Goal: Information Seeking & Learning: Learn about a topic

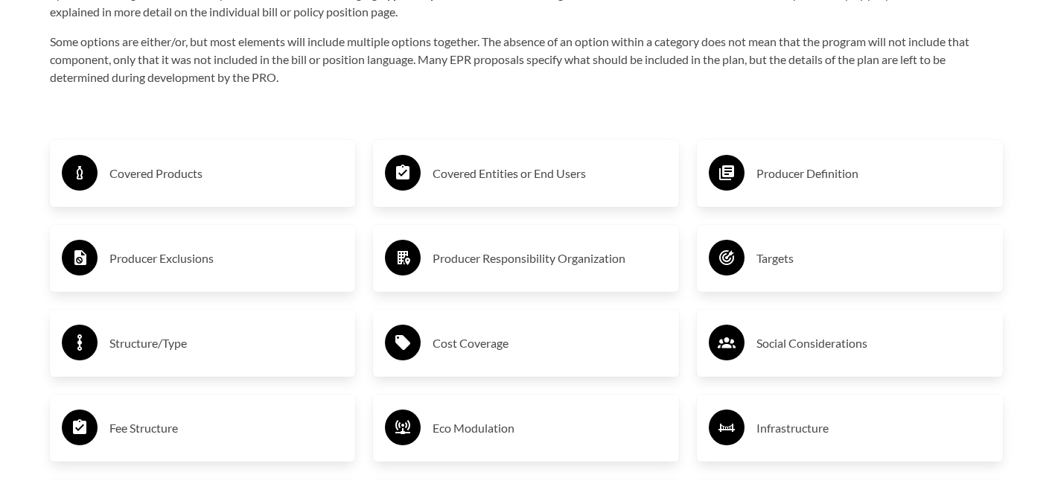
scroll to position [2475, 0]
click at [163, 166] on h3 "Covered Products" at bounding box center [226, 173] width 234 height 24
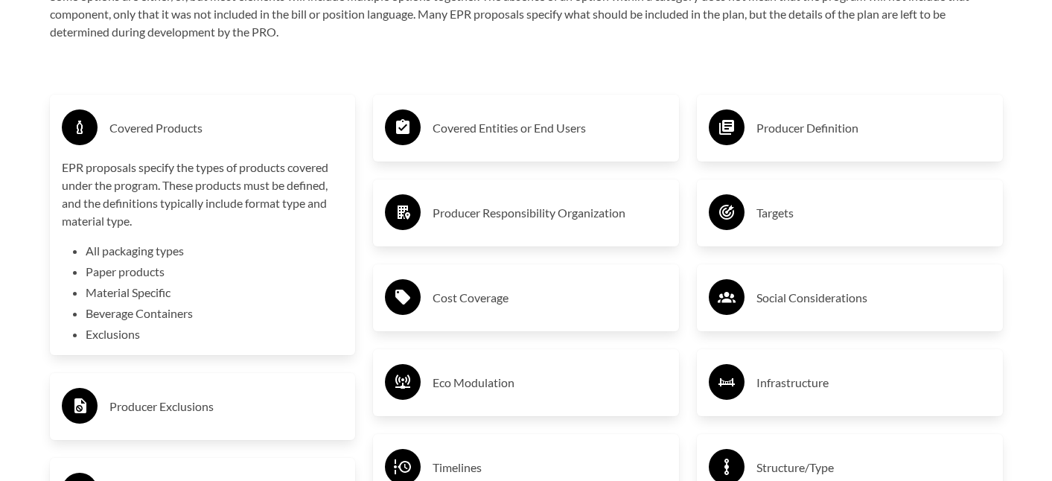
scroll to position [2522, 0]
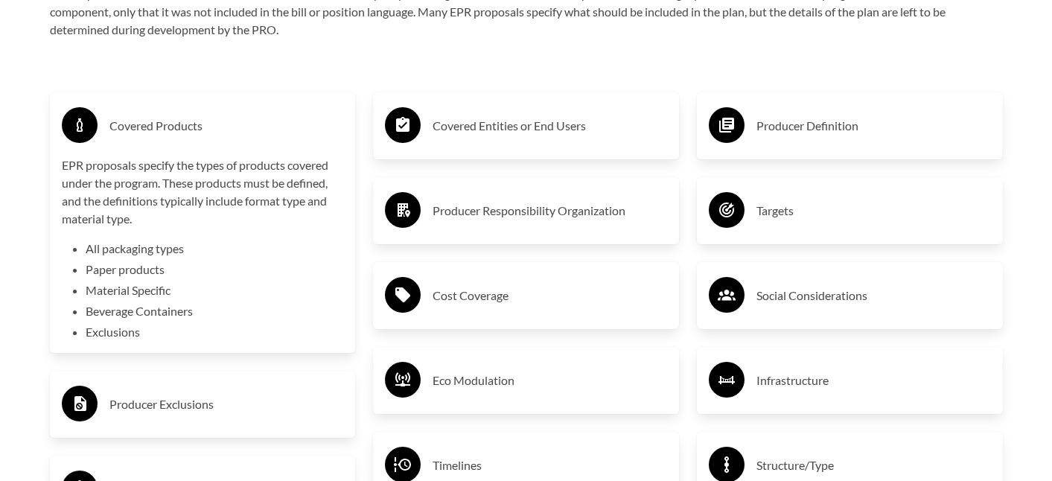
click at [169, 113] on div "Covered Products" at bounding box center [203, 125] width 282 height 43
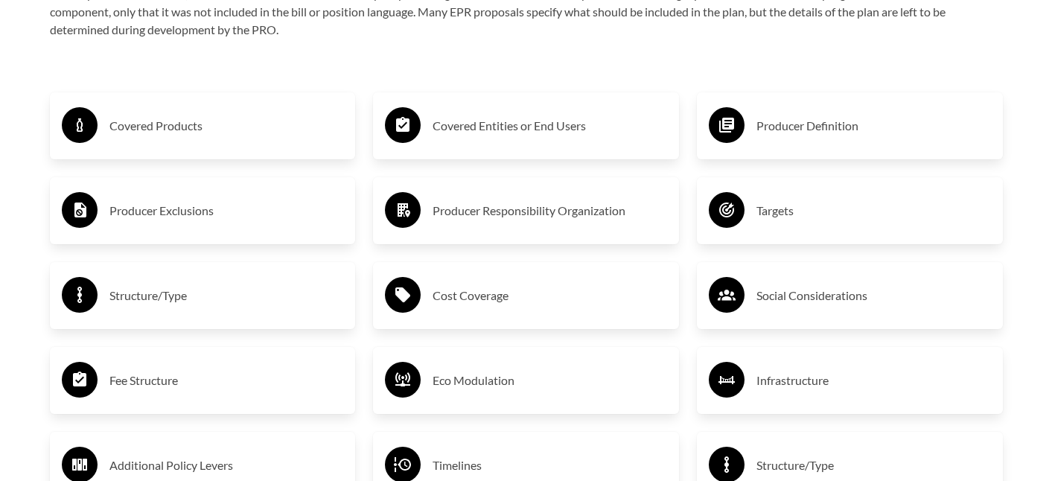
click at [163, 237] on div "Producer Exclusions" at bounding box center [203, 210] width 306 height 67
click at [176, 210] on h3 "Producer Exclusions" at bounding box center [226, 211] width 234 height 24
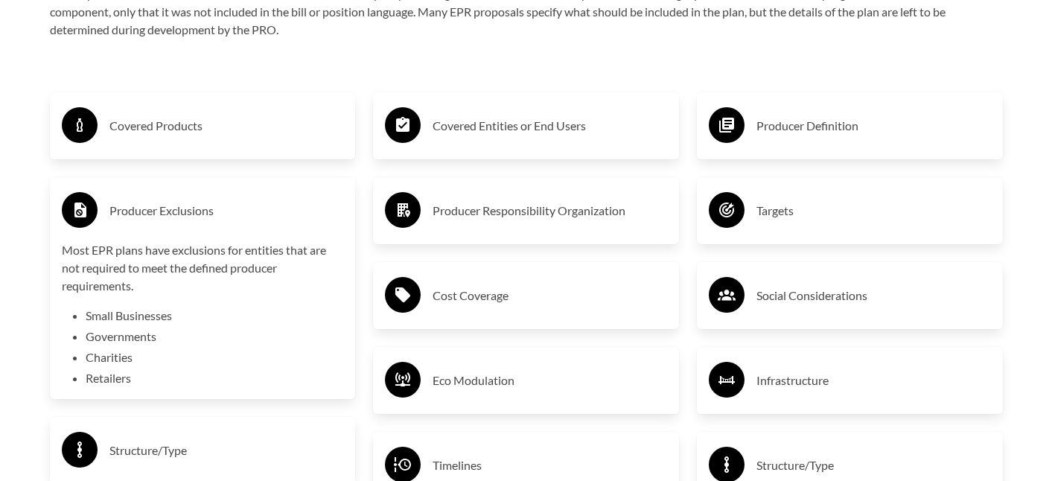
click at [177, 211] on h3 "Producer Exclusions" at bounding box center [226, 211] width 234 height 24
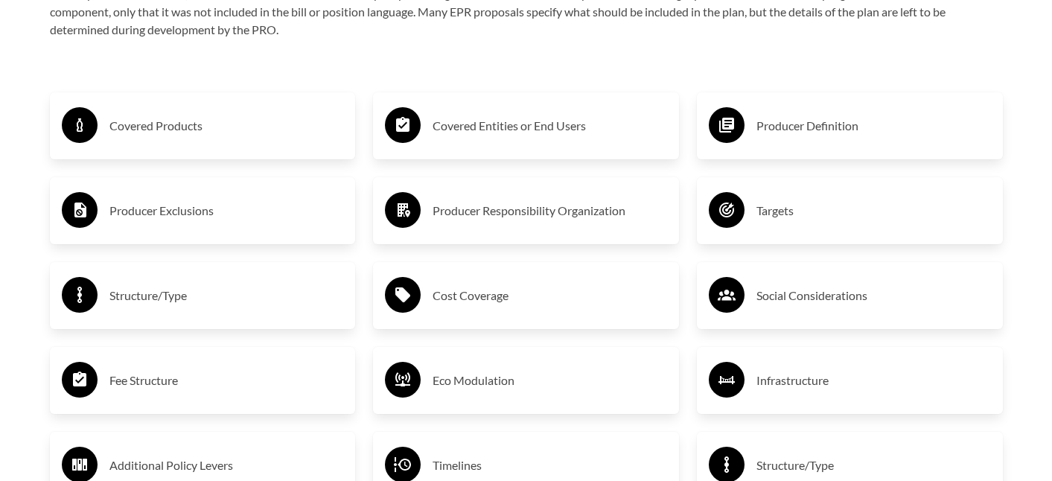
click at [164, 295] on h3 "Structure/Type" at bounding box center [226, 296] width 234 height 24
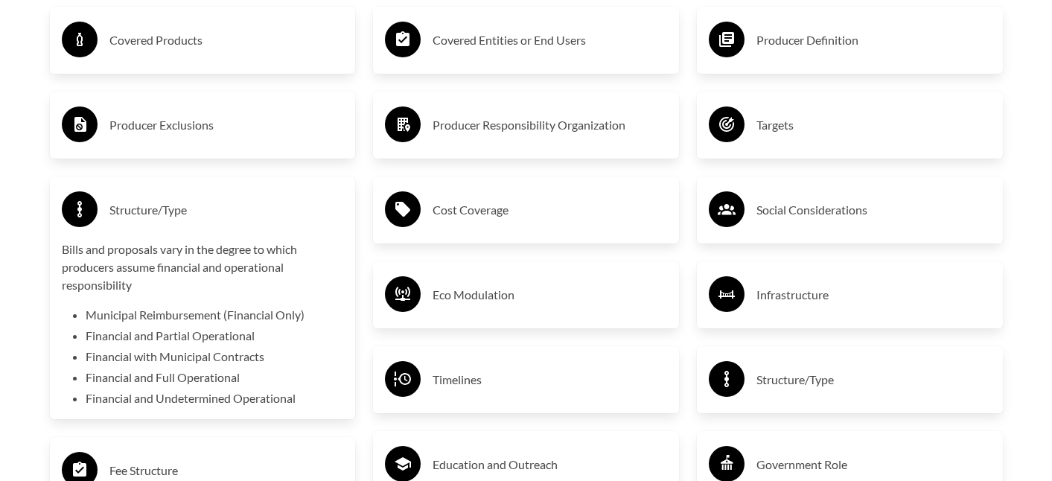
scroll to position [2611, 0]
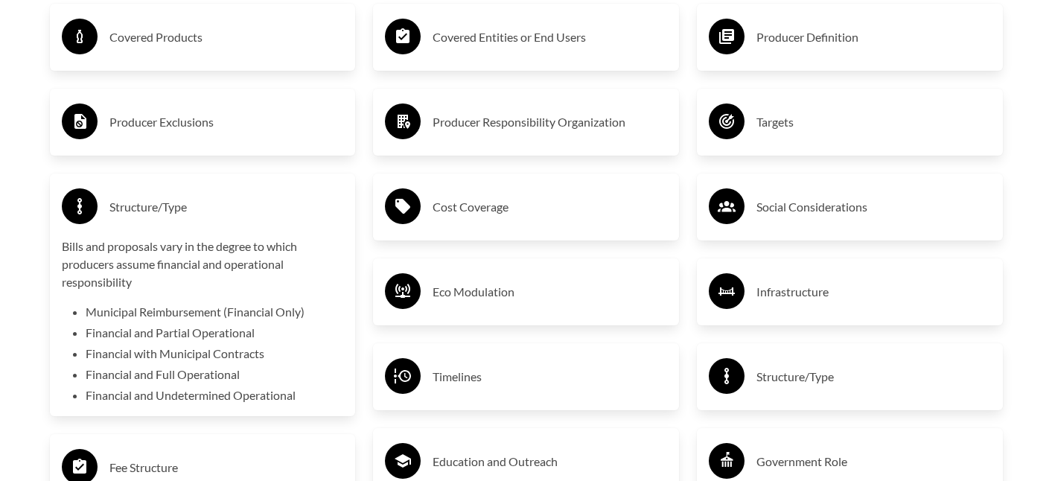
click at [138, 210] on h3 "Structure/Type" at bounding box center [226, 207] width 234 height 24
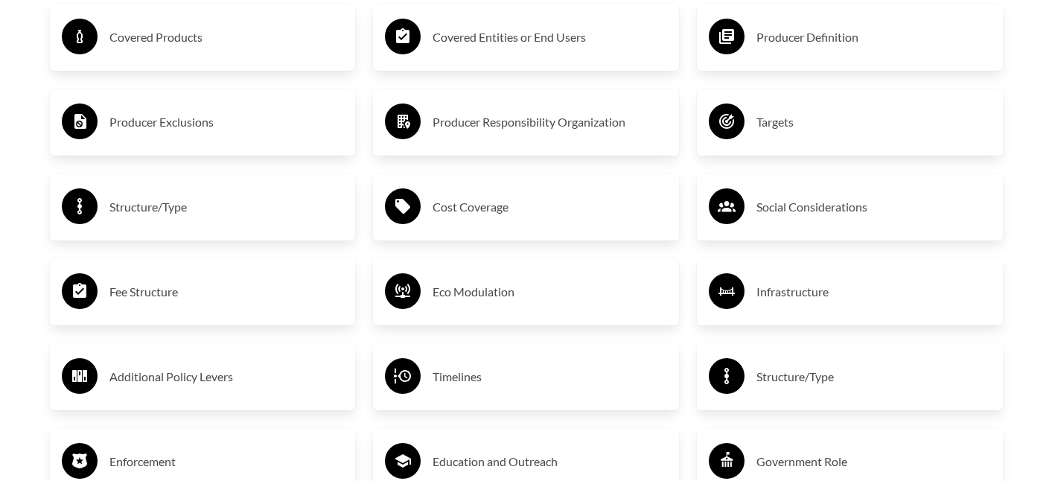
click at [145, 290] on h3 "Fee Structure" at bounding box center [226, 292] width 234 height 24
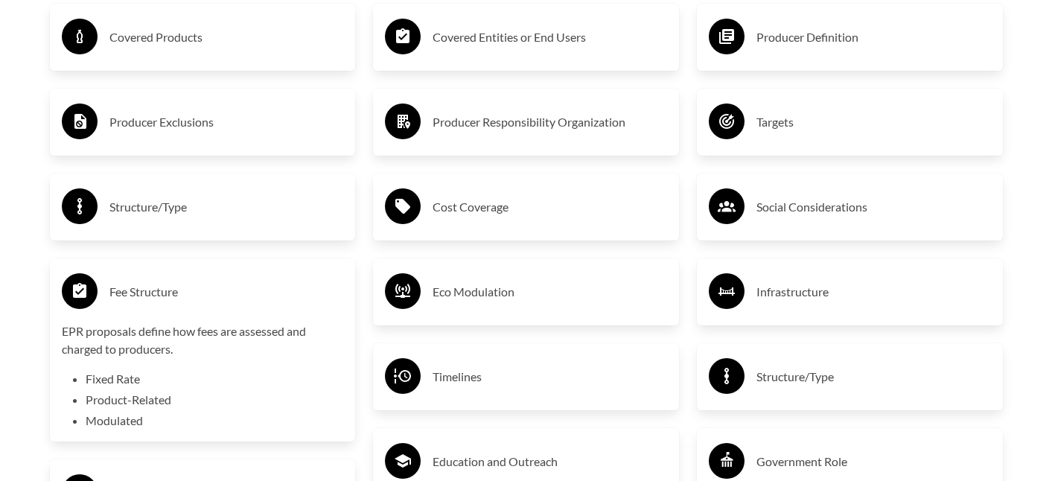
click at [145, 283] on h3 "Fee Structure" at bounding box center [226, 292] width 234 height 24
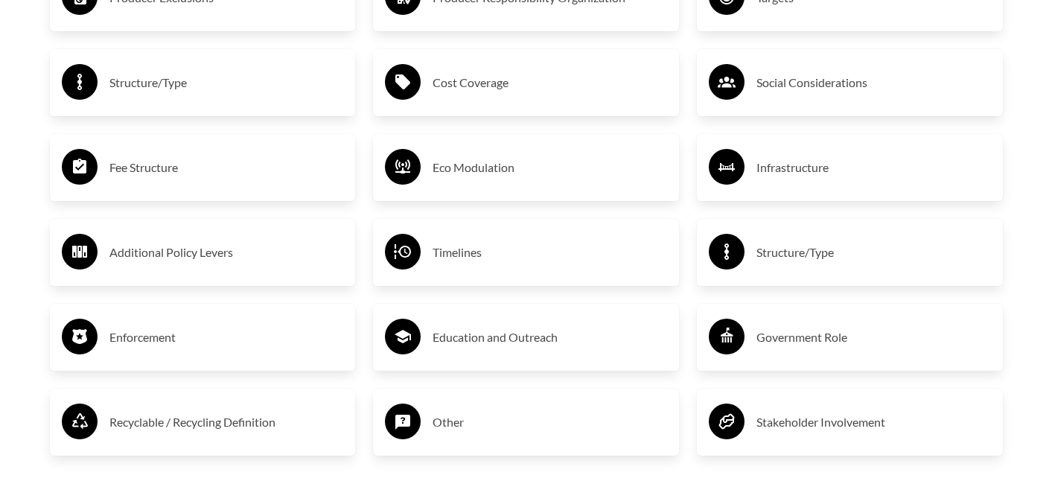
scroll to position [2779, 0]
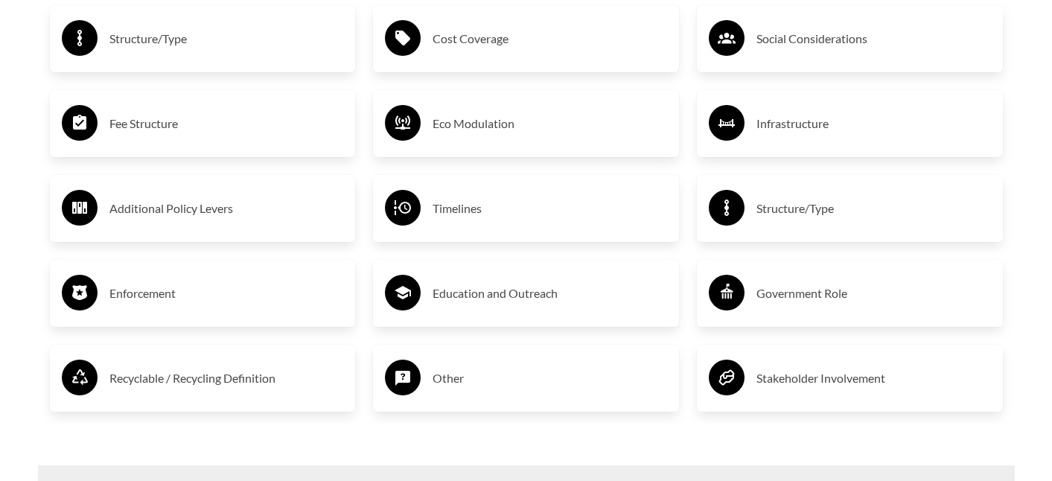
click at [188, 219] on h3 "Additional Policy Levers" at bounding box center [226, 208] width 234 height 24
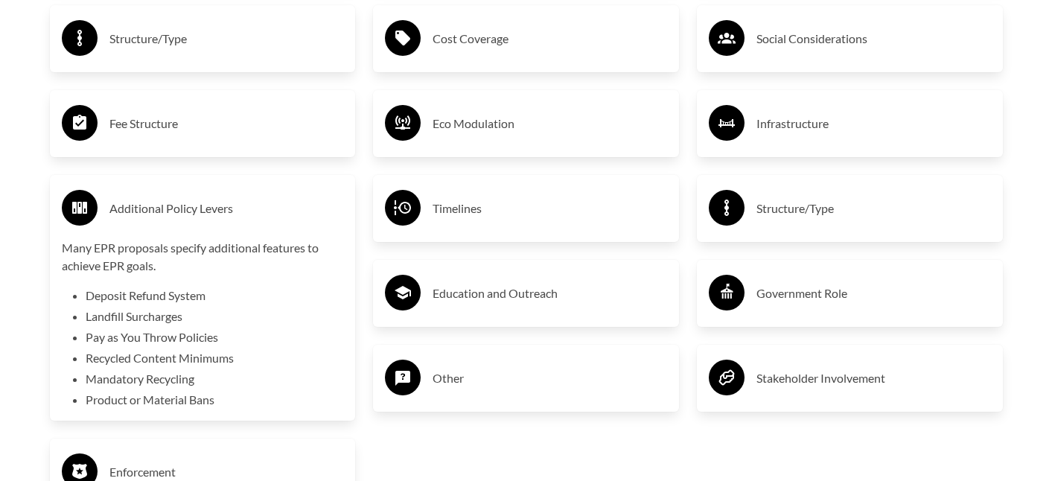
click at [188, 219] on h3 "Additional Policy Levers" at bounding box center [226, 208] width 234 height 24
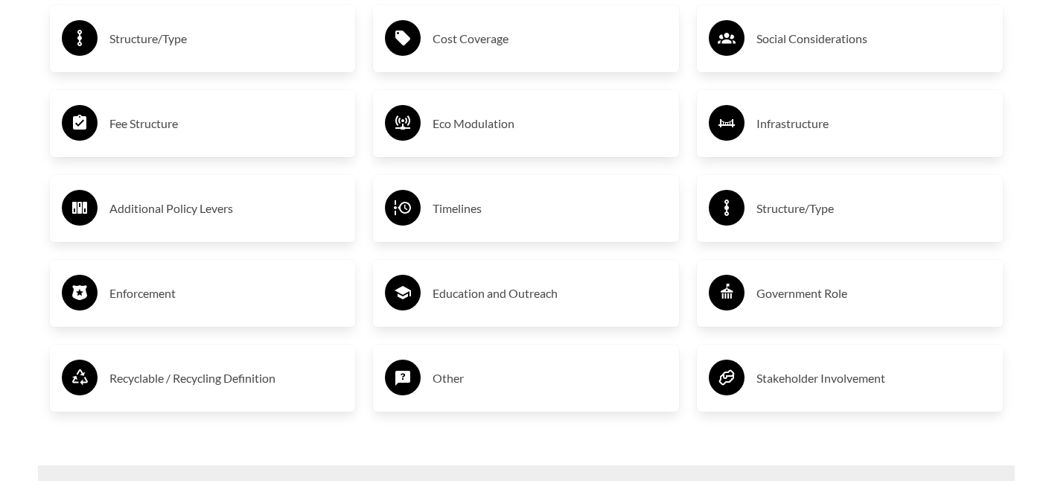
click at [208, 379] on h3 "Recyclable / Recycling Definition" at bounding box center [226, 378] width 234 height 24
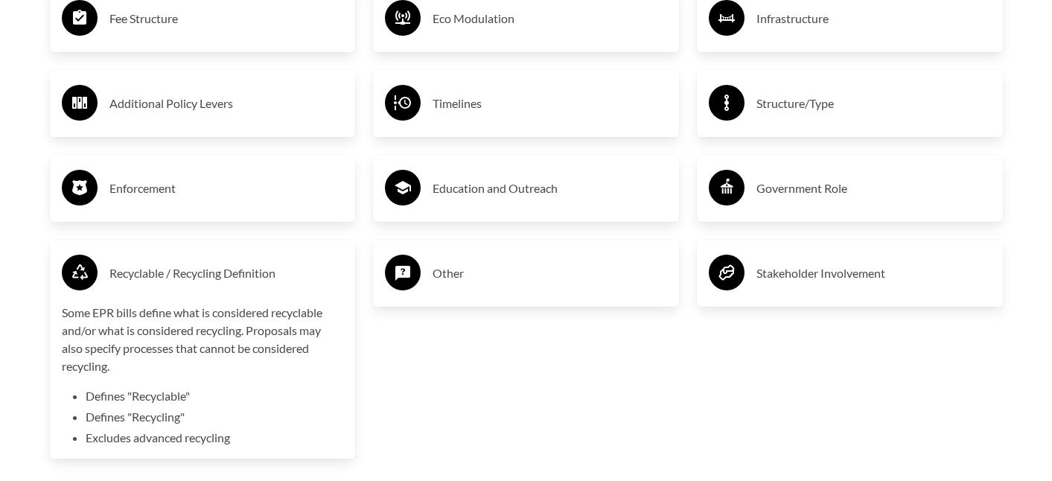
scroll to position [2883, 0]
click at [191, 274] on h3 "Recyclable / Recycling Definition" at bounding box center [226, 274] width 234 height 24
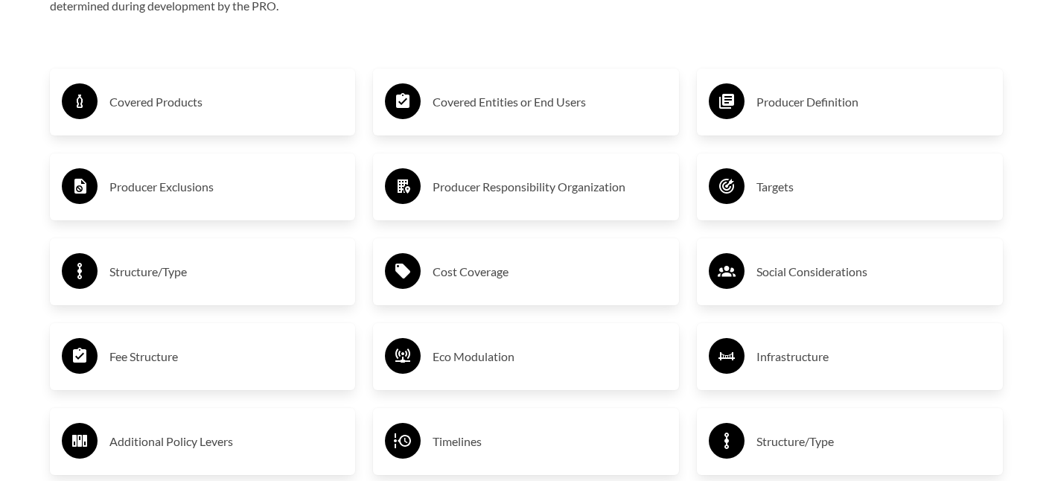
scroll to position [2490, 0]
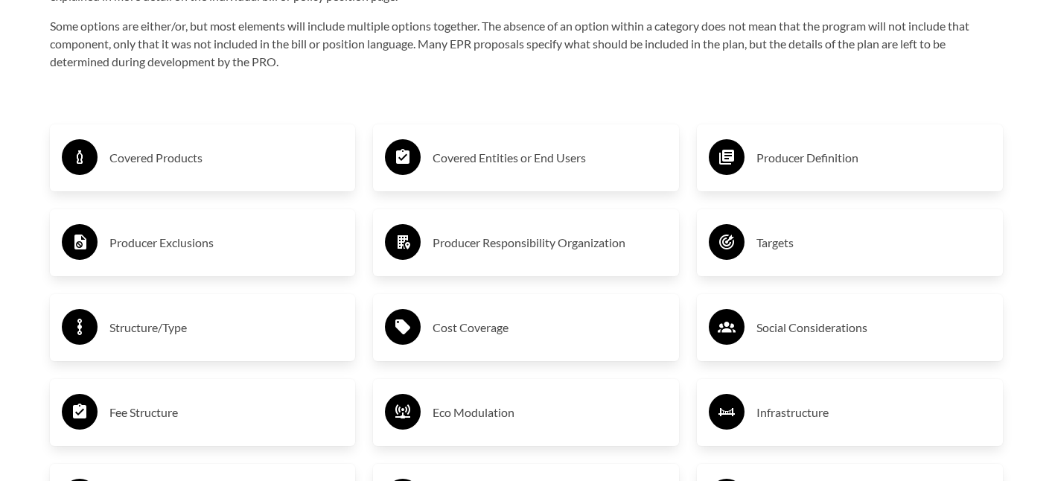
click at [501, 168] on h3 "Covered Entities or End Users" at bounding box center [549, 158] width 234 height 24
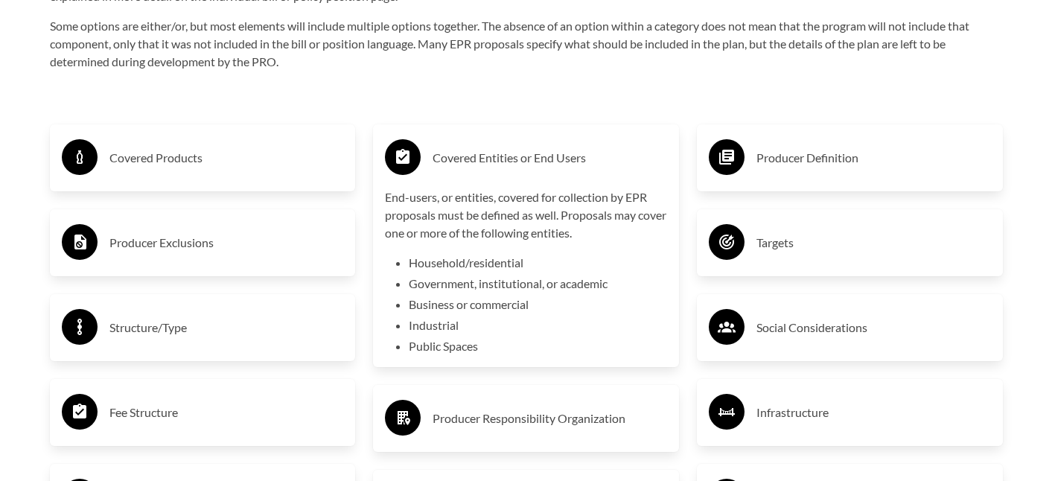
click at [502, 157] on h3 "Covered Entities or End Users" at bounding box center [549, 158] width 234 height 24
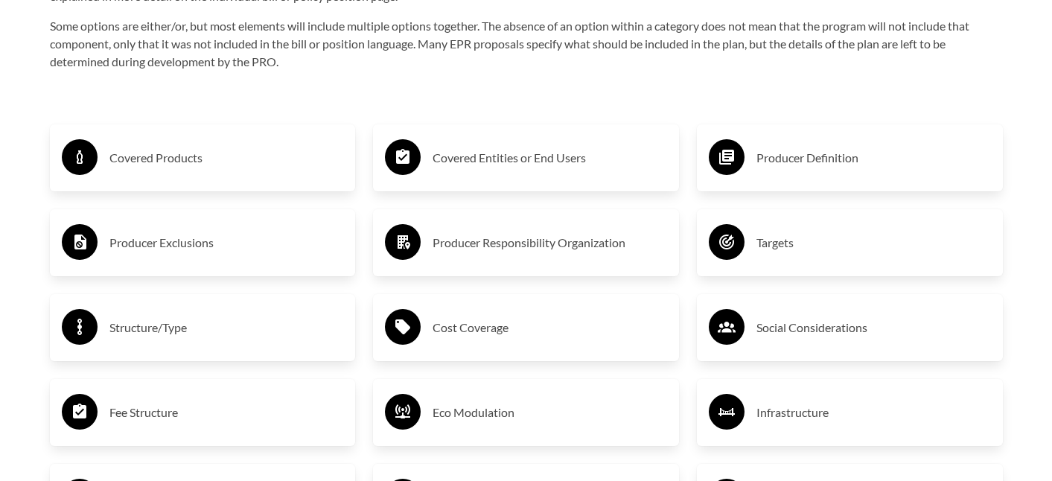
click at [528, 247] on h3 "Producer Responsibility Organization" at bounding box center [549, 243] width 234 height 24
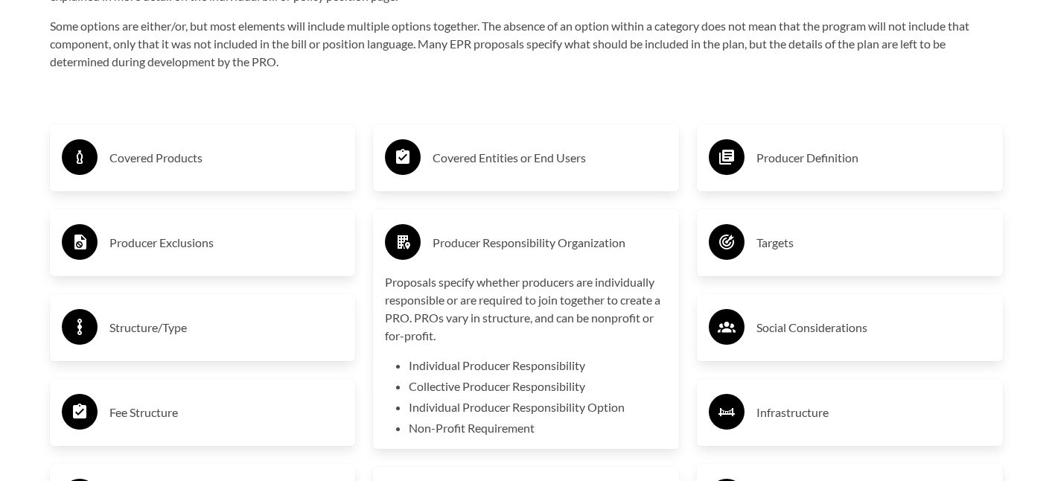
click at [538, 246] on h3 "Producer Responsibility Organization" at bounding box center [549, 243] width 234 height 24
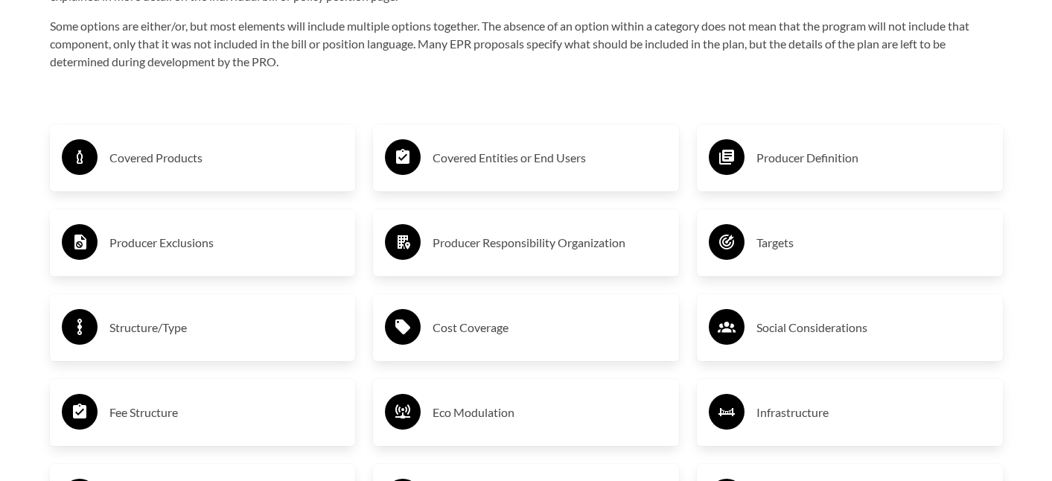
click at [479, 330] on h3 "Cost Coverage" at bounding box center [549, 328] width 234 height 24
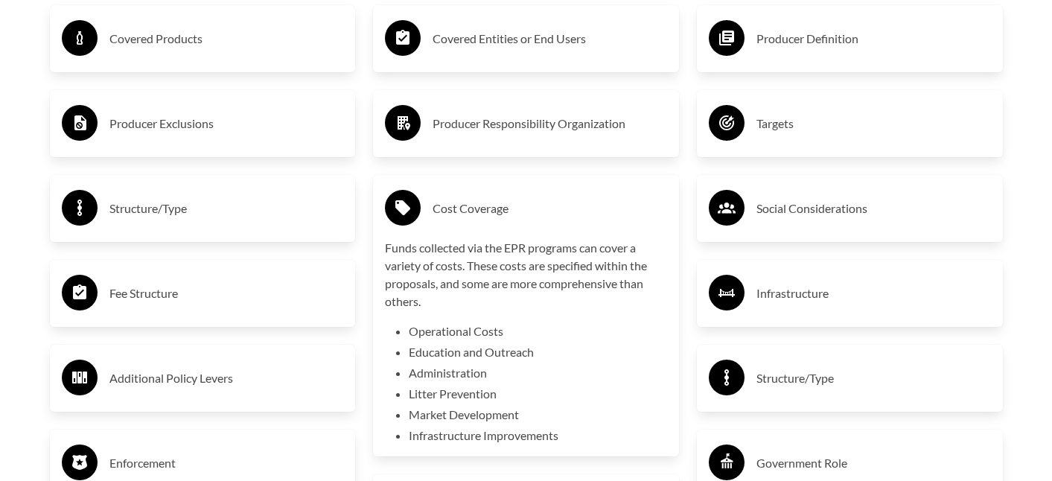
scroll to position [2617, 0]
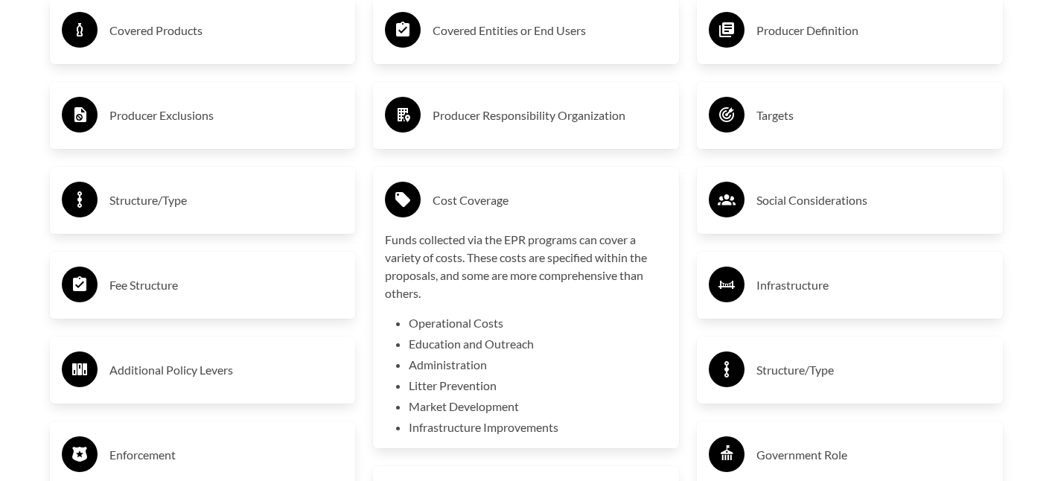
click at [466, 200] on h3 "Cost Coverage" at bounding box center [549, 200] width 234 height 24
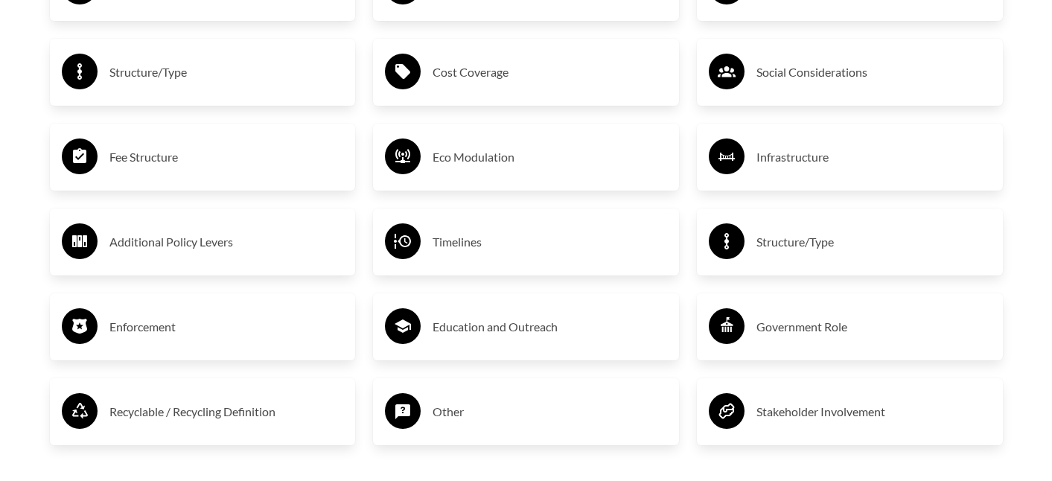
scroll to position [2751, 0]
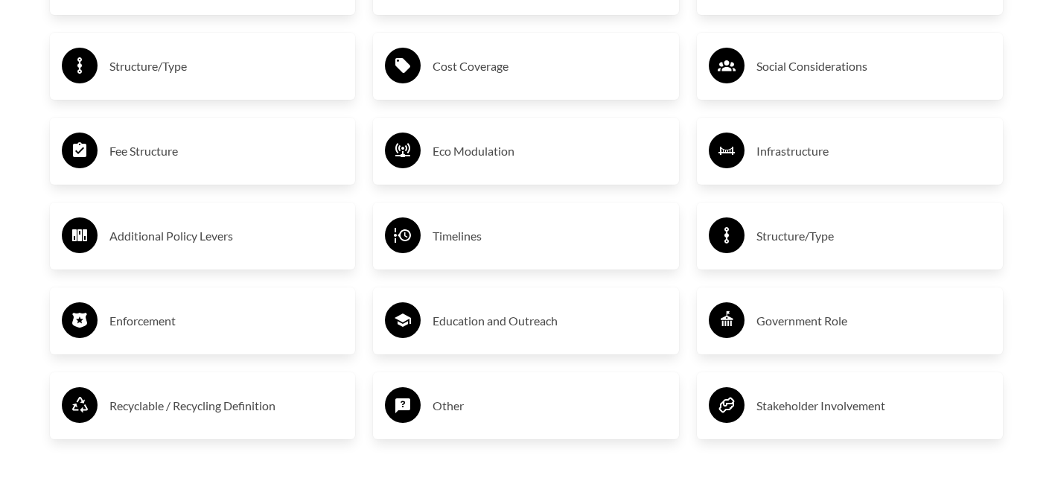
click at [540, 217] on div "Timelines" at bounding box center [526, 235] width 282 height 43
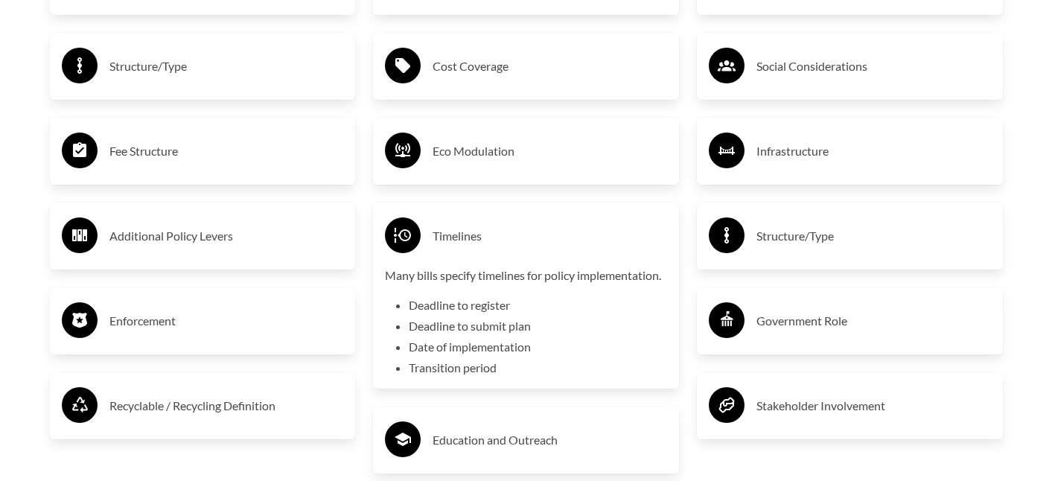
click at [470, 226] on h3 "Timelines" at bounding box center [549, 236] width 234 height 24
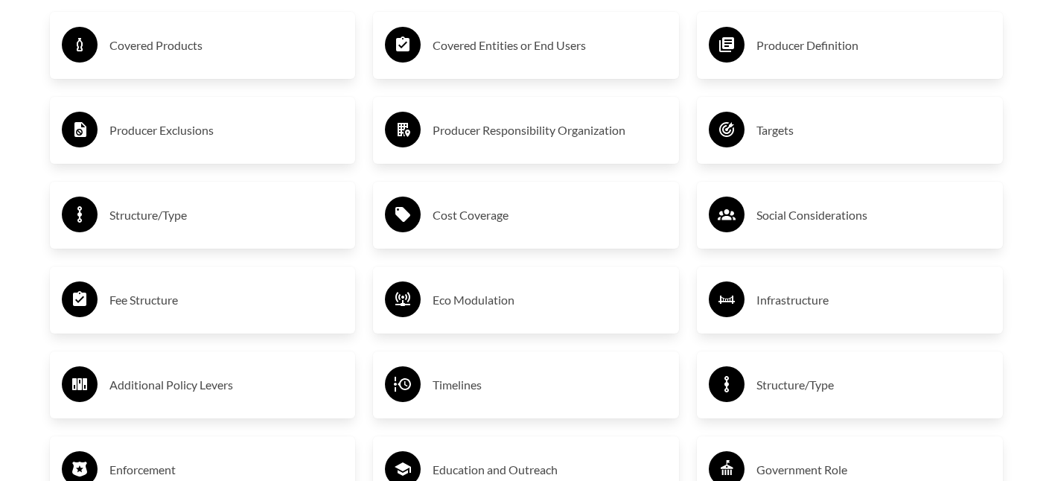
scroll to position [2600, 0]
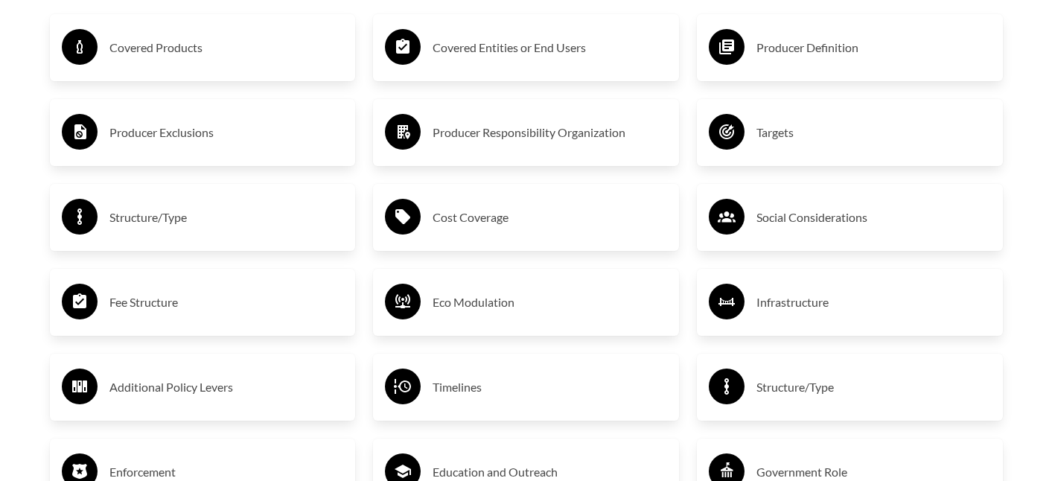
click at [776, 45] on h3 "Producer Definition" at bounding box center [873, 48] width 234 height 24
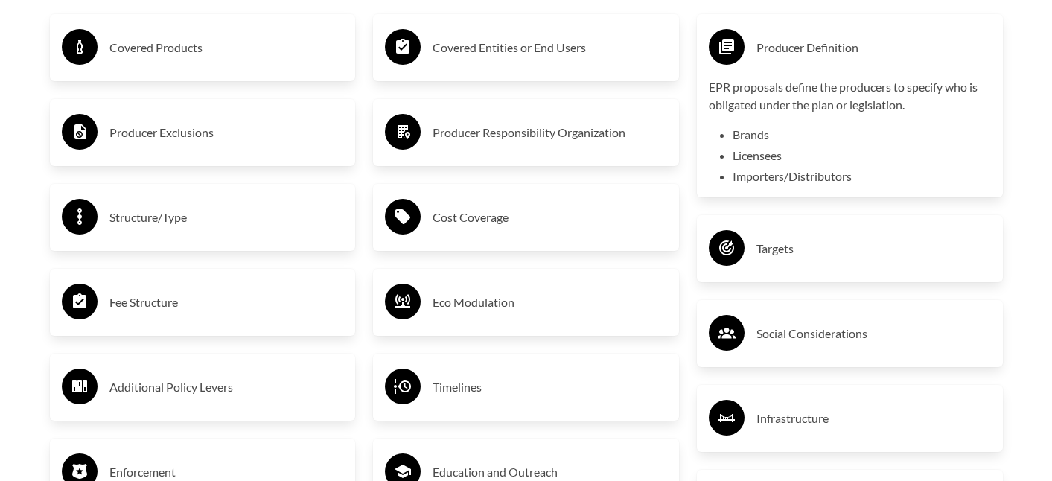
click at [813, 48] on h3 "Producer Definition" at bounding box center [873, 48] width 234 height 24
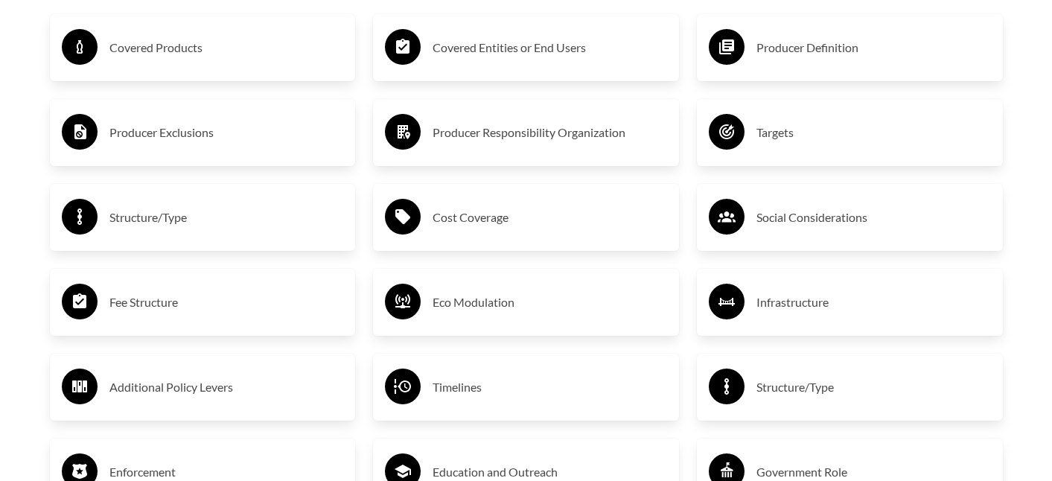
click at [790, 148] on div "Targets" at bounding box center [850, 132] width 282 height 43
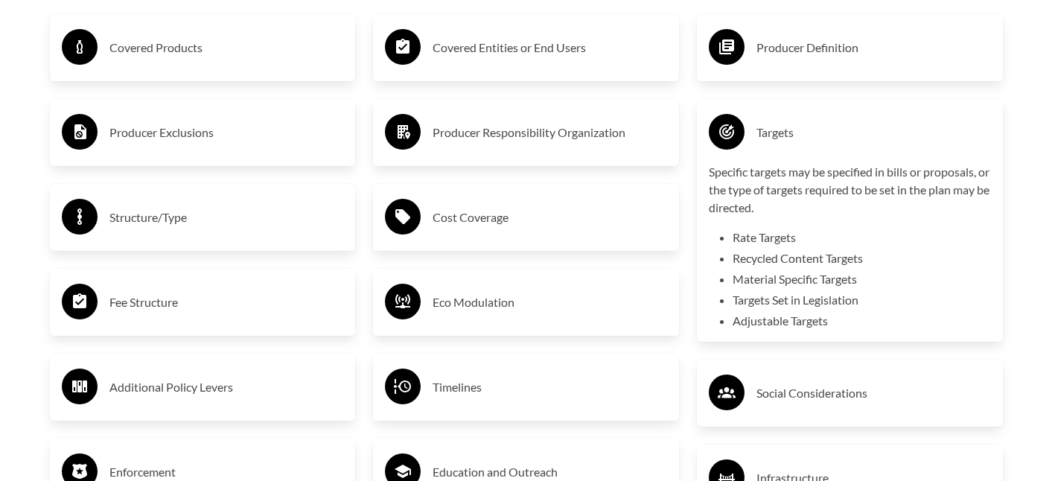
click at [796, 142] on h3 "Targets" at bounding box center [873, 133] width 234 height 24
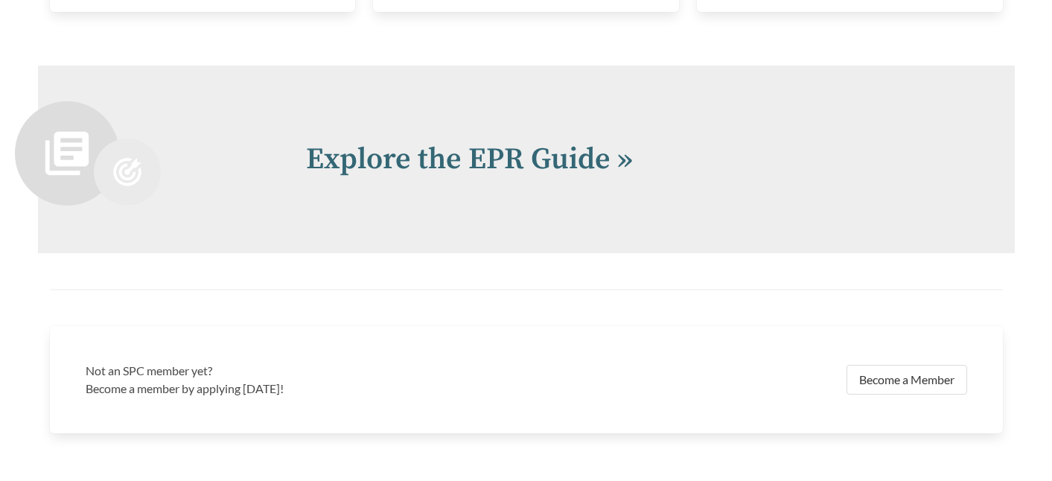
scroll to position [3092, 0]
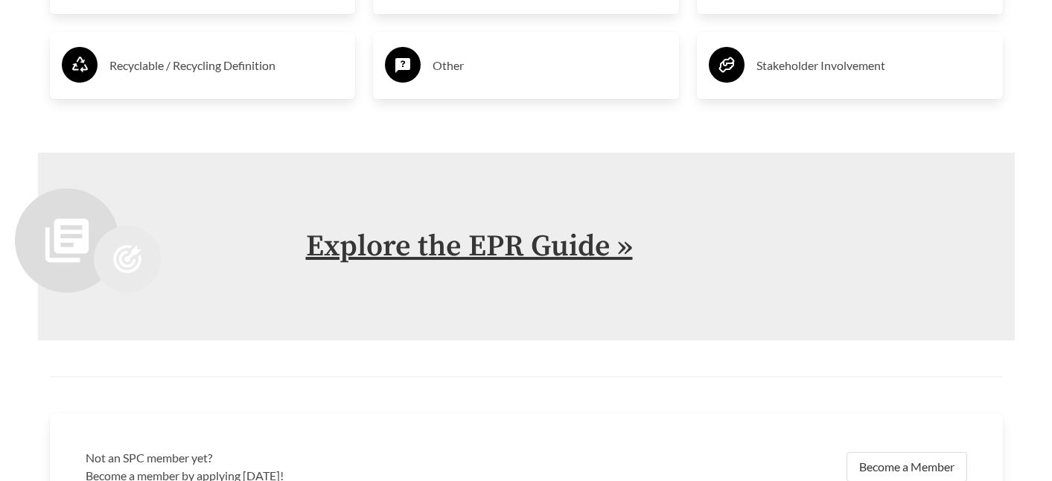
click at [553, 254] on link "Explore the EPR Guide »" at bounding box center [469, 246] width 327 height 37
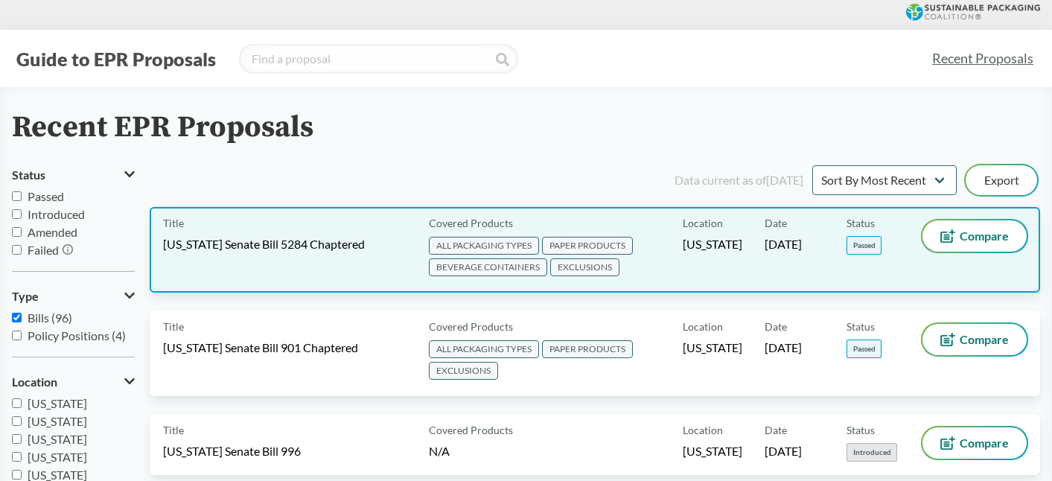
click at [372, 267] on div "Title [US_STATE] Senate Bill 5284 Chaptered" at bounding box center [293, 249] width 260 height 59
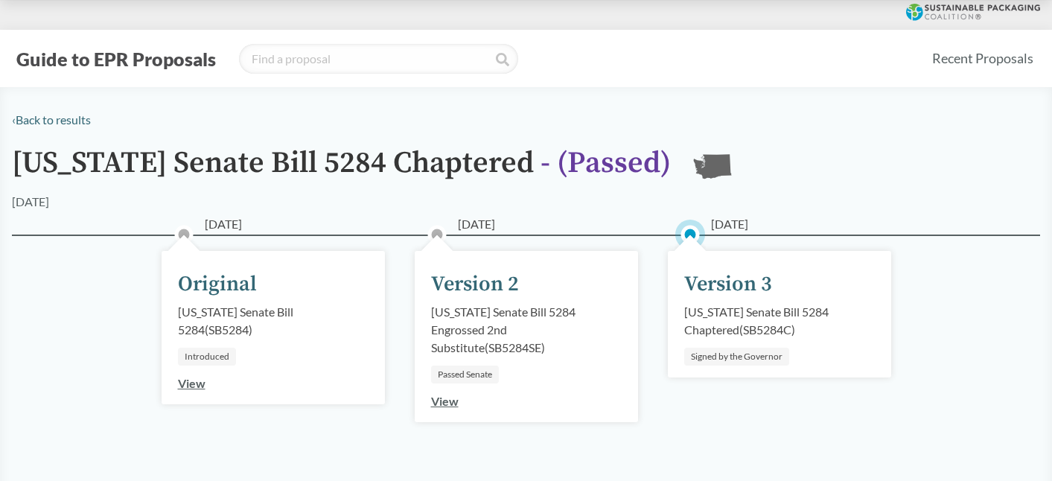
click at [730, 308] on div "[US_STATE] Senate Bill 5284 Chaptered ( SB5284C )" at bounding box center [779, 321] width 191 height 36
click at [741, 284] on div "Version 3" at bounding box center [728, 284] width 88 height 31
click at [444, 406] on link "View" at bounding box center [445, 401] width 28 height 14
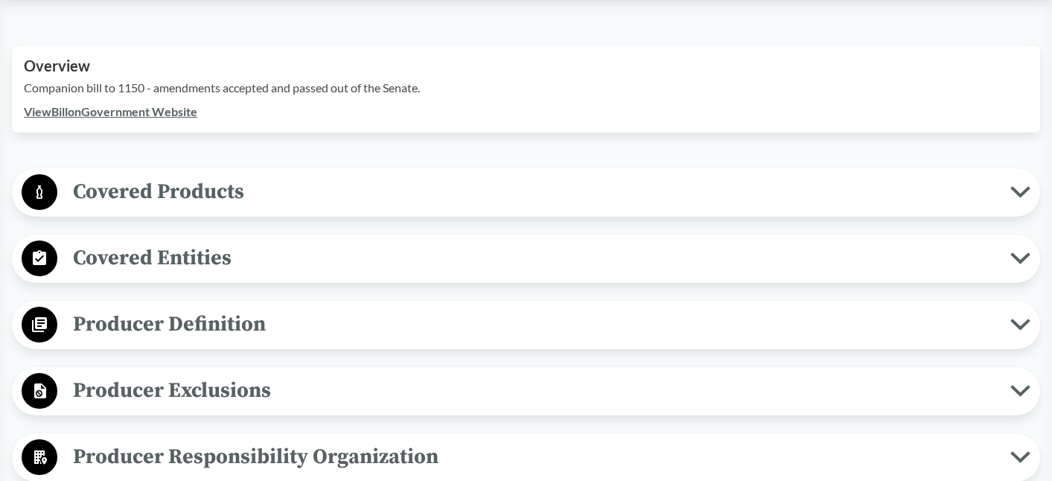
scroll to position [516, 0]
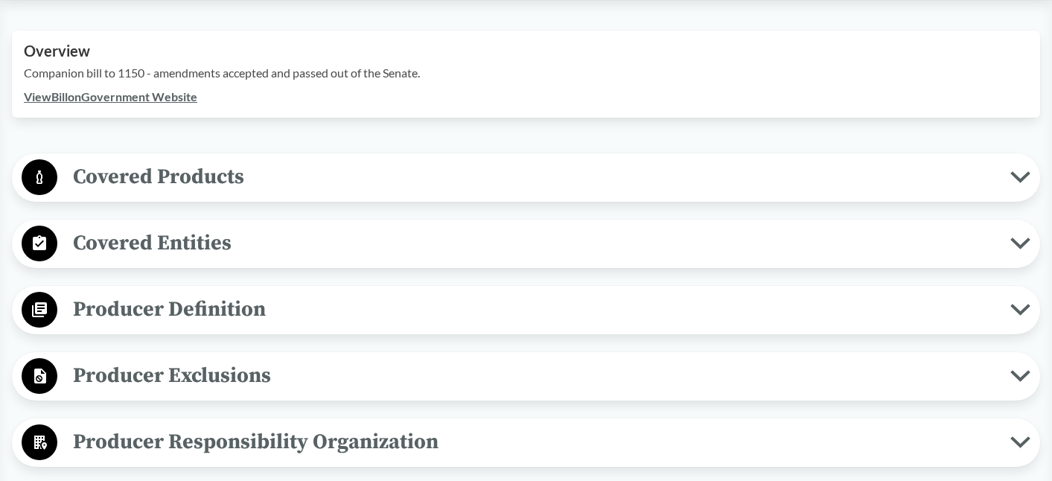
click at [365, 179] on span "Covered Products" at bounding box center [533, 176] width 953 height 33
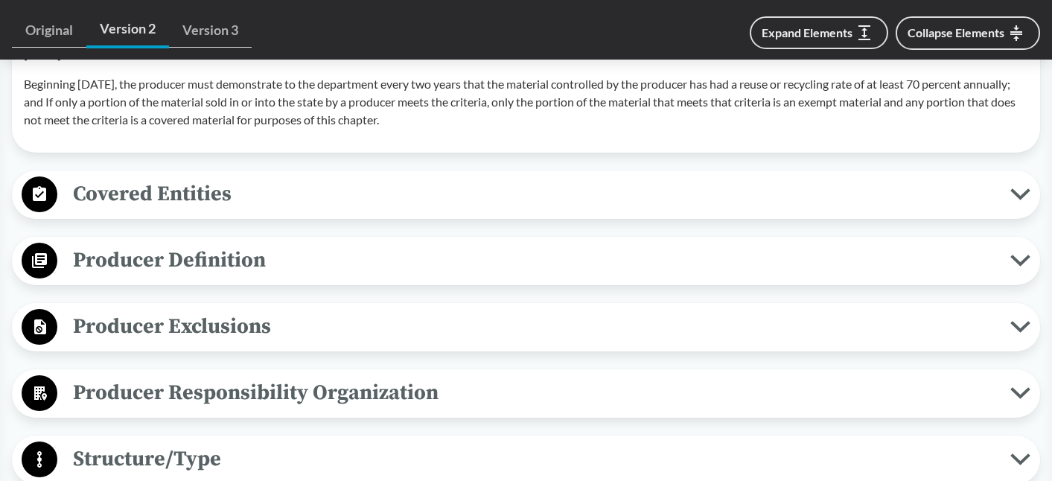
scroll to position [1834, 0]
click at [234, 206] on span "Covered Entities" at bounding box center [533, 194] width 953 height 33
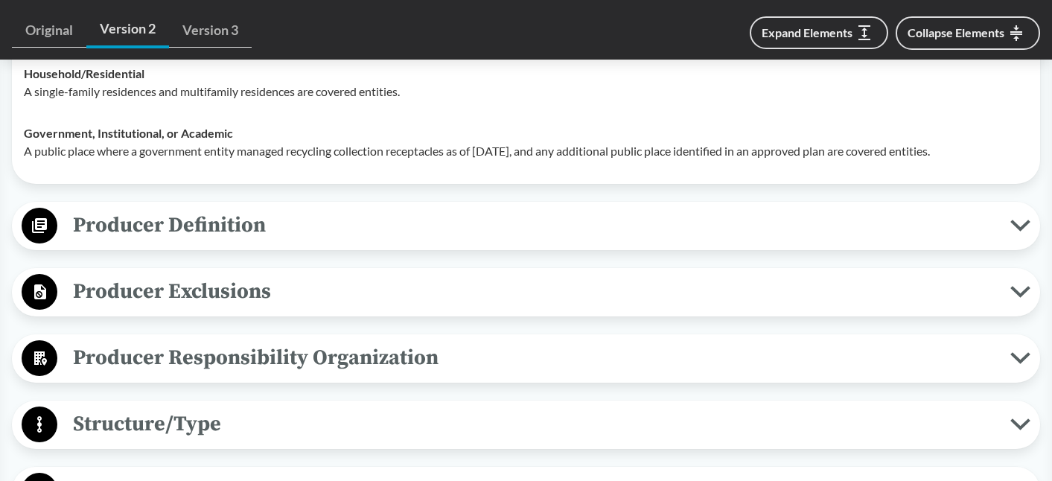
scroll to position [1996, 0]
click at [265, 238] on span "Producer Definition" at bounding box center [533, 224] width 953 height 33
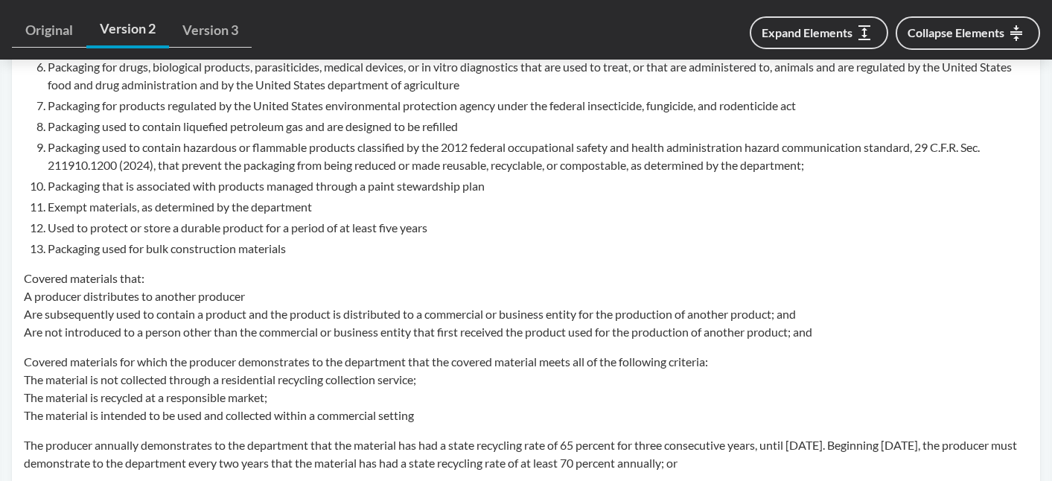
scroll to position [0, 0]
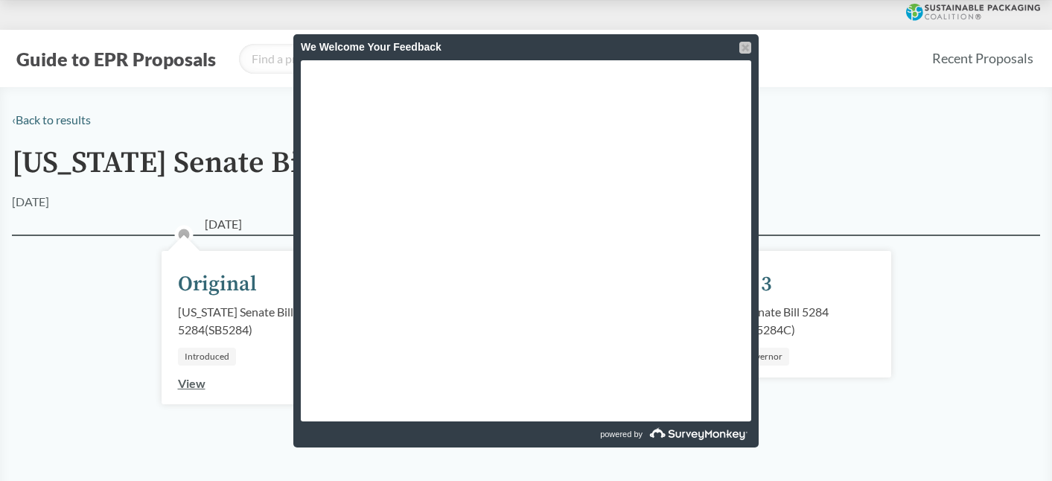
click at [743, 48] on div at bounding box center [745, 48] width 12 height 12
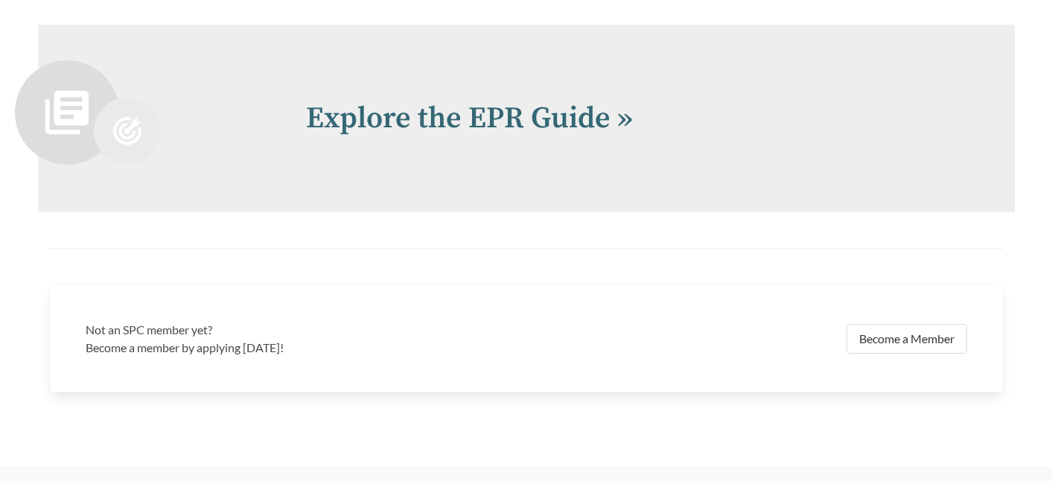
scroll to position [3218, 0]
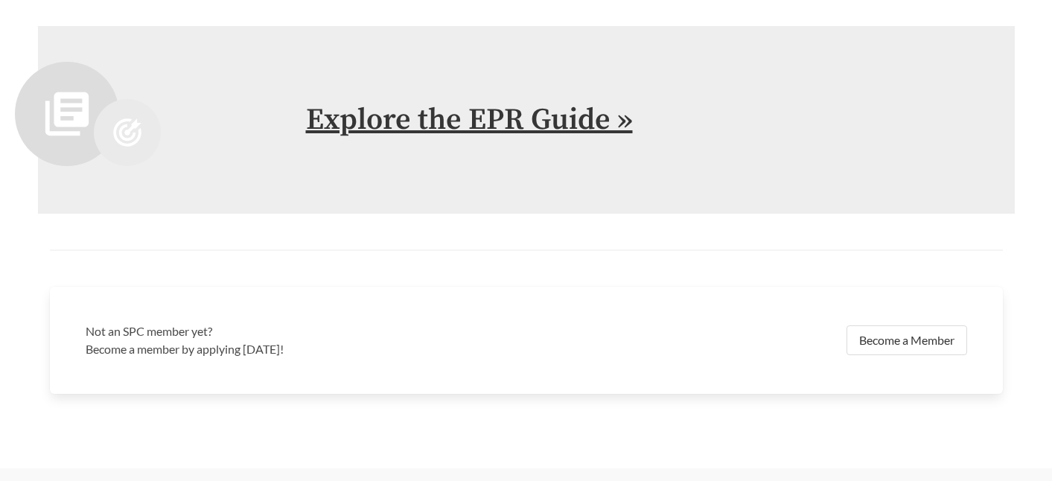
click at [432, 124] on link "Explore the EPR Guide »" at bounding box center [469, 119] width 327 height 37
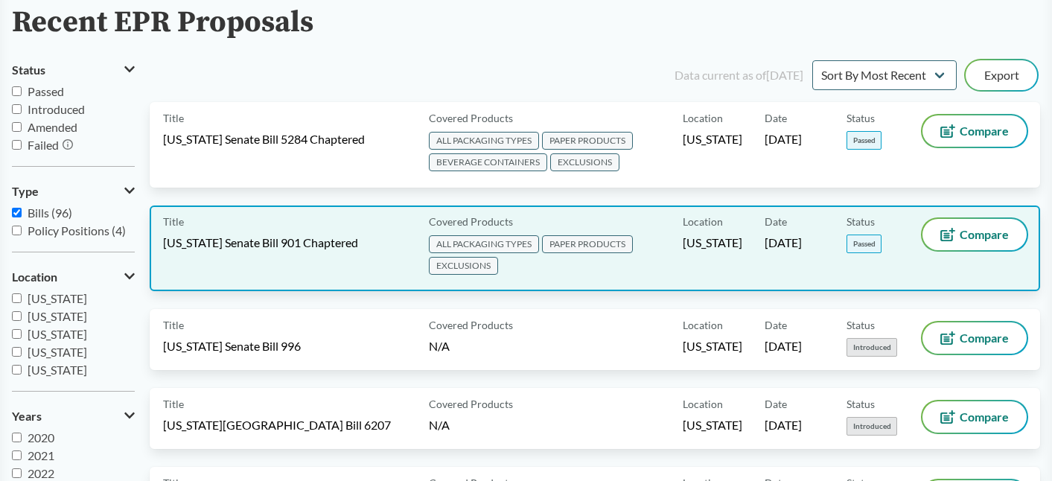
scroll to position [107, 0]
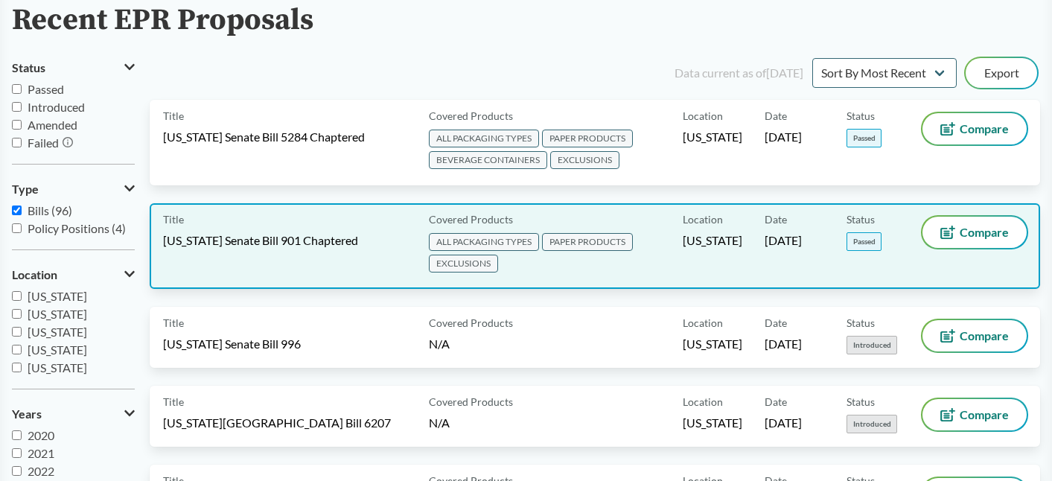
click at [377, 276] on div "Title [US_STATE] Senate Bill 901 Chaptered Covered Products ALL PACKAGING TYPES…" at bounding box center [595, 246] width 890 height 86
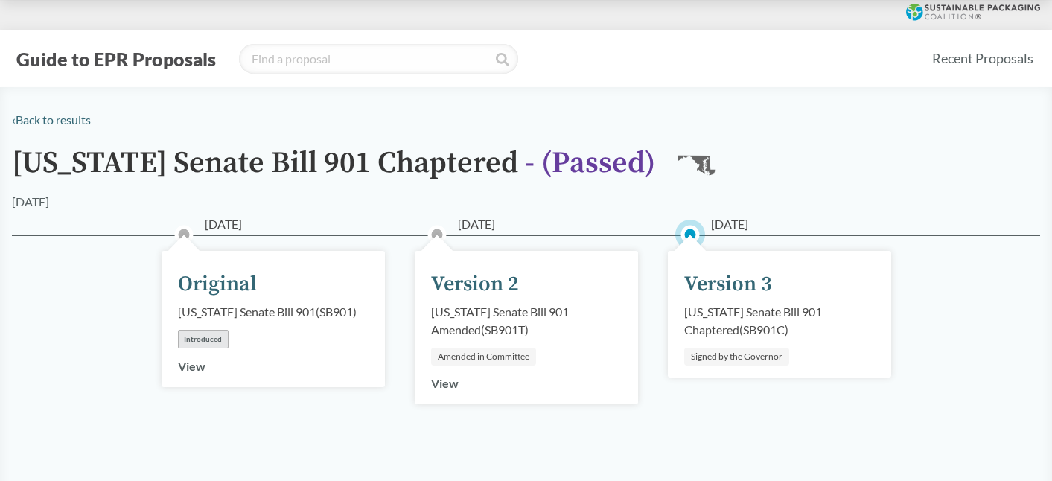
click at [444, 383] on link "View" at bounding box center [445, 383] width 28 height 14
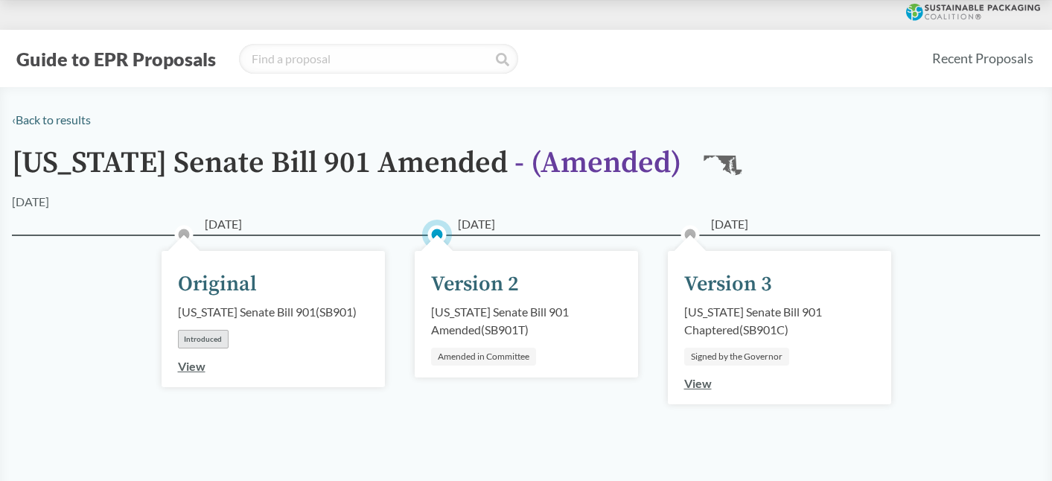
click at [190, 380] on div "[DATE] Original [US_STATE] Senate Bill 901 ( SB901 ) Introduced View" at bounding box center [272, 319] width 223 height 136
click at [192, 365] on link "View" at bounding box center [192, 366] width 28 height 14
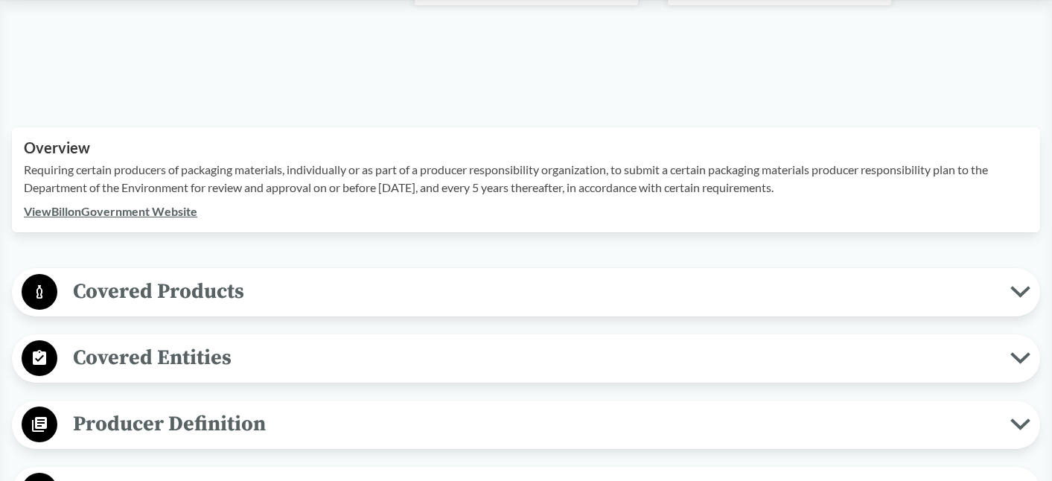
scroll to position [406, 0]
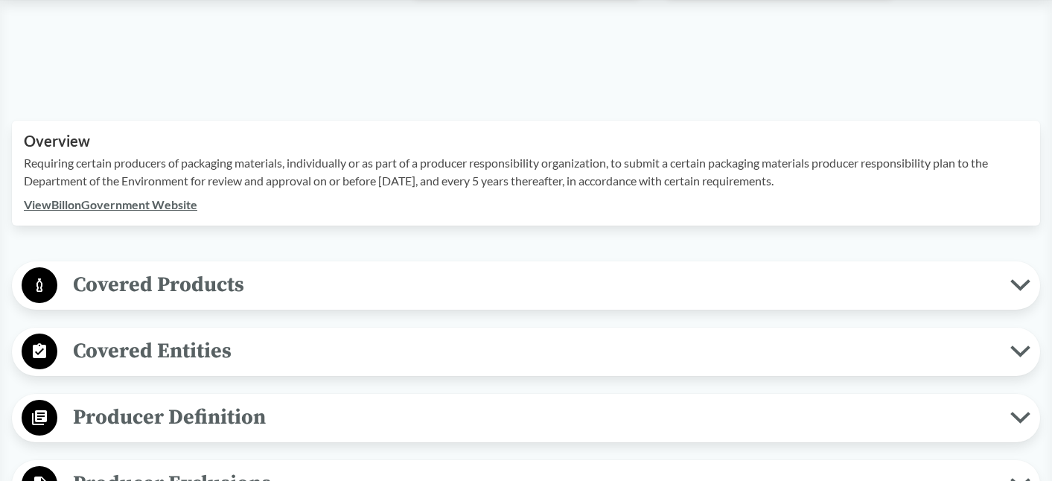
click at [182, 281] on span "Covered Products" at bounding box center [533, 284] width 953 height 33
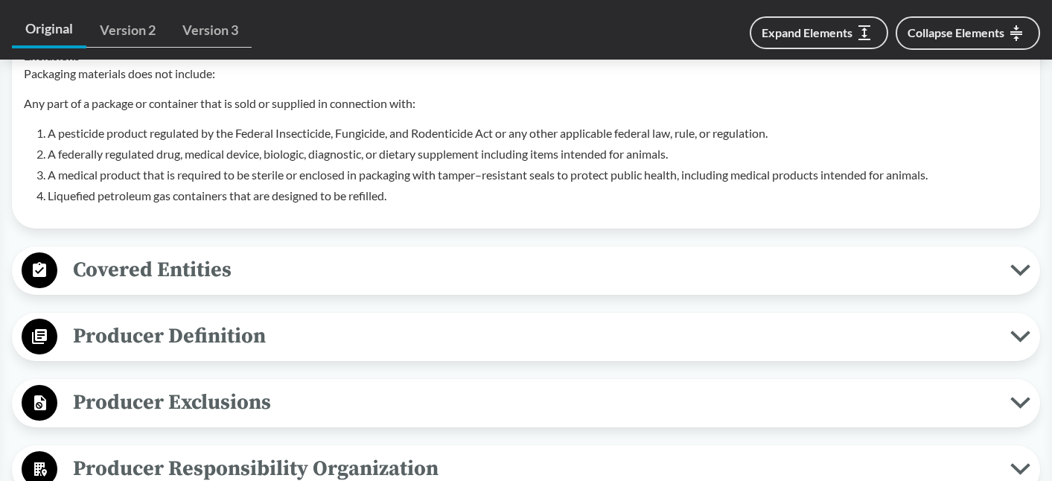
scroll to position [902, 0]
click at [217, 246] on div "Covered Entities Public Spaces A local government may request reimbursement fro…" at bounding box center [526, 270] width 1028 height 48
click at [207, 267] on span "Covered Entities" at bounding box center [533, 268] width 953 height 33
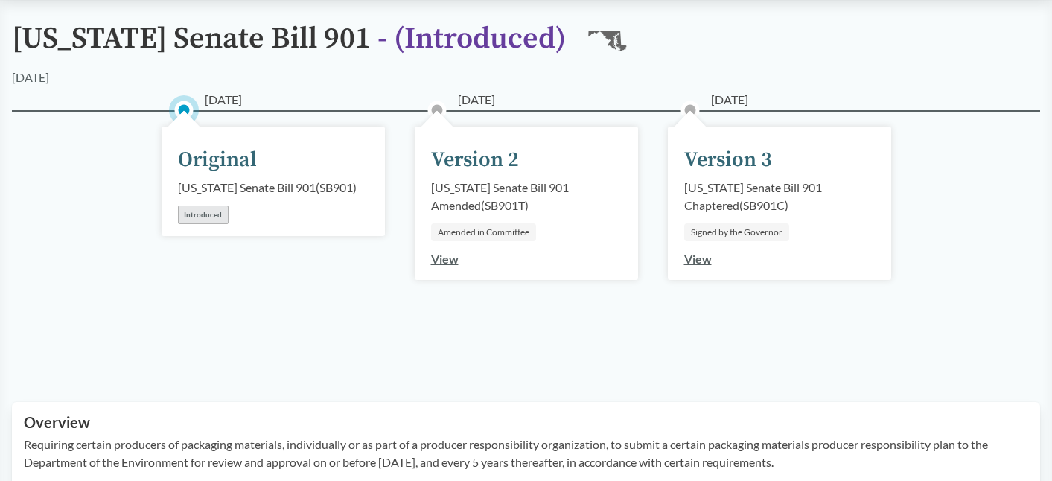
scroll to position [0, 0]
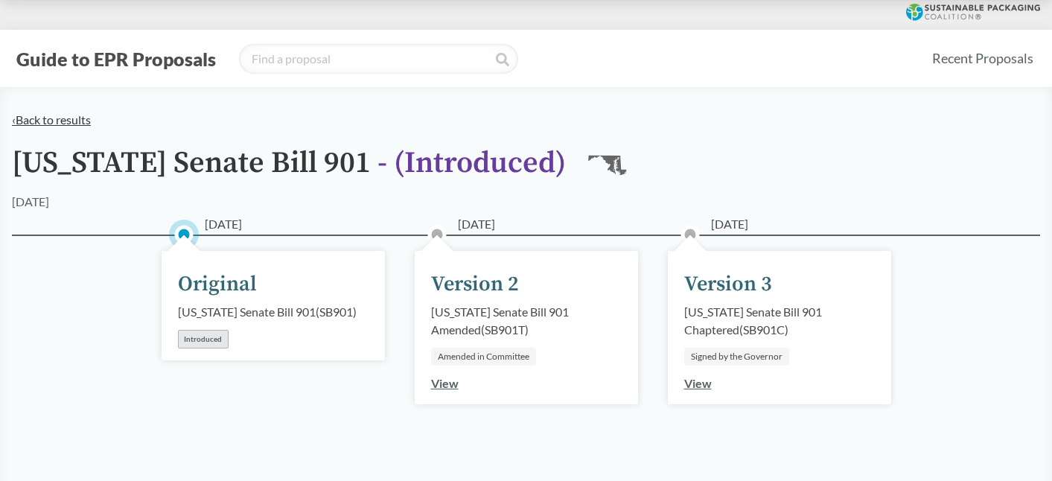
click at [47, 114] on link "‹ Back to results" at bounding box center [51, 119] width 79 height 14
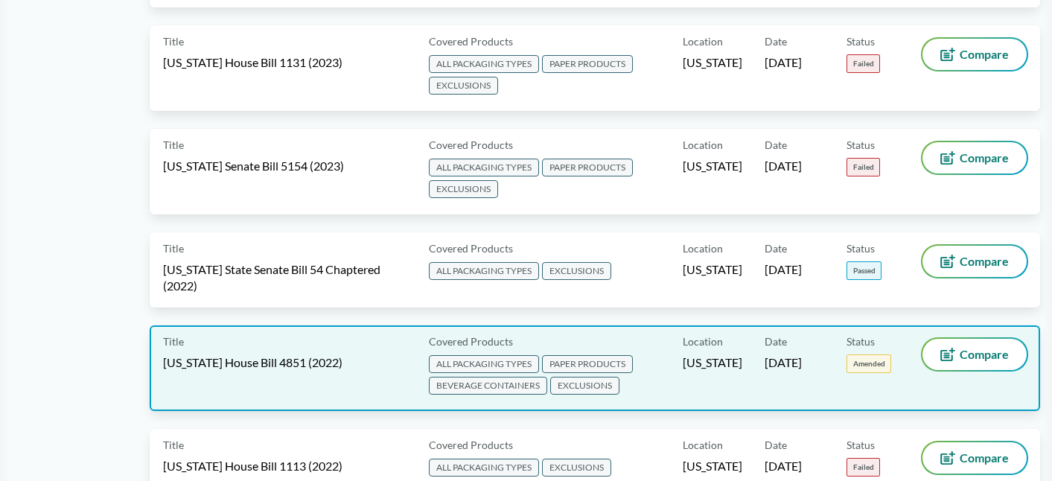
scroll to position [5943, 0]
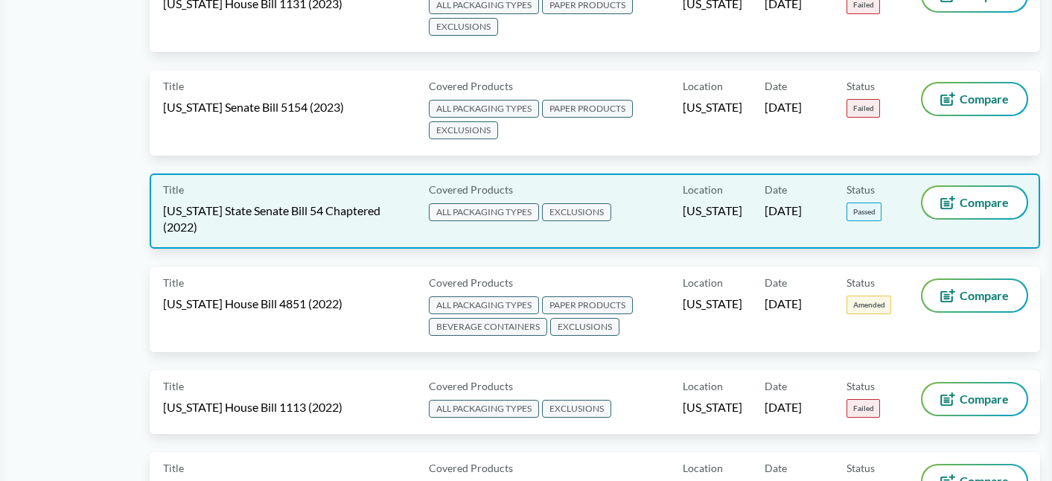
click at [577, 187] on div "Covered Products ALL PACKAGING TYPES EXCLUSIONS" at bounding box center [553, 211] width 260 height 48
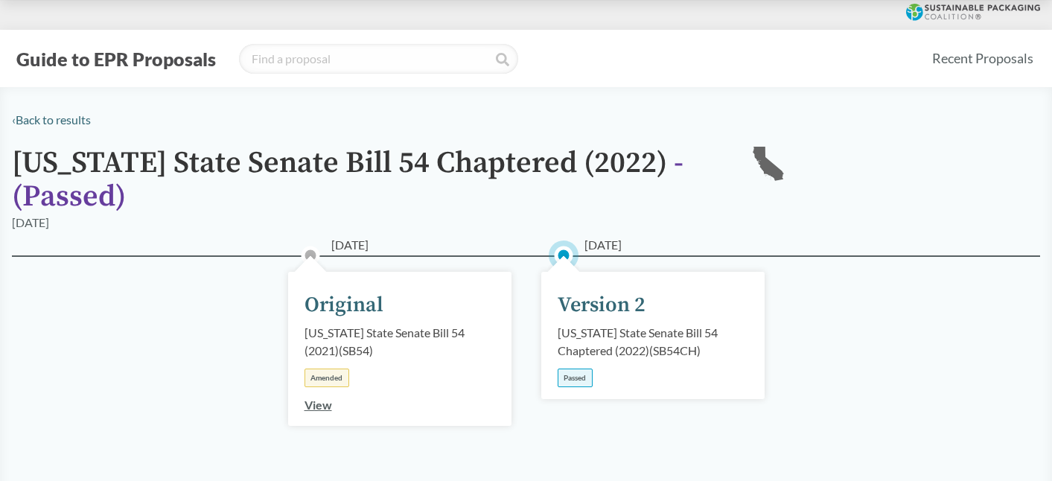
click at [330, 405] on link "View" at bounding box center [318, 404] width 28 height 14
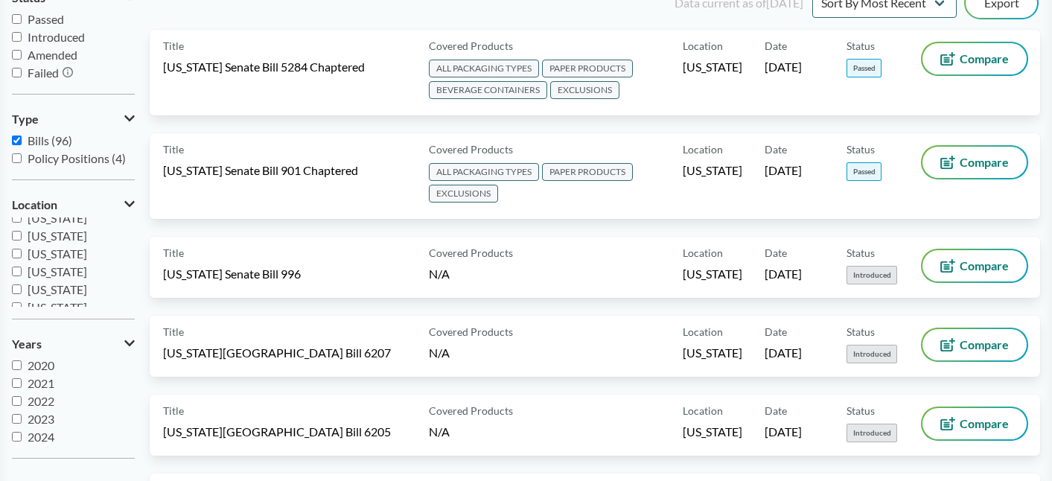
scroll to position [259, 0]
click at [19, 236] on input "[US_STATE]" at bounding box center [17, 235] width 10 height 10
checkbox input "true"
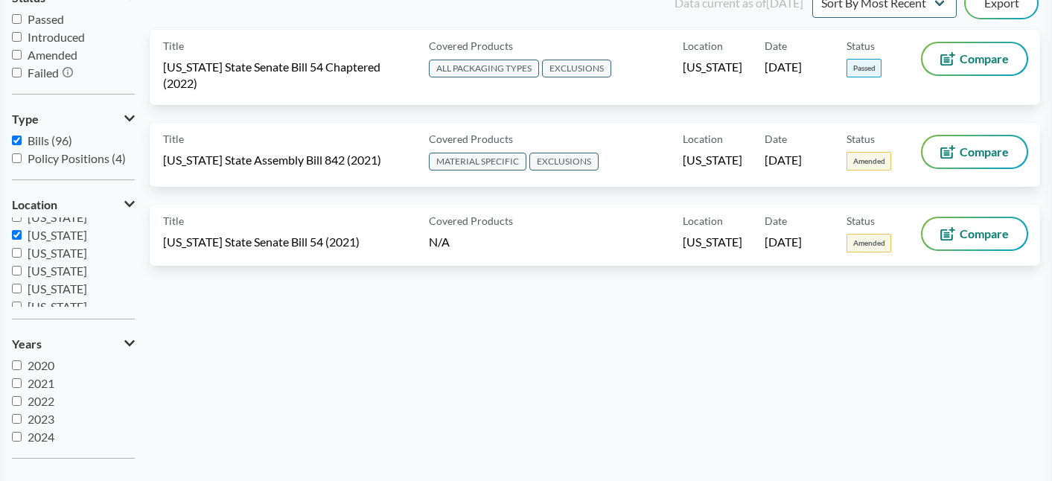
click at [18, 254] on input "[US_STATE]" at bounding box center [17, 253] width 10 height 10
checkbox input "true"
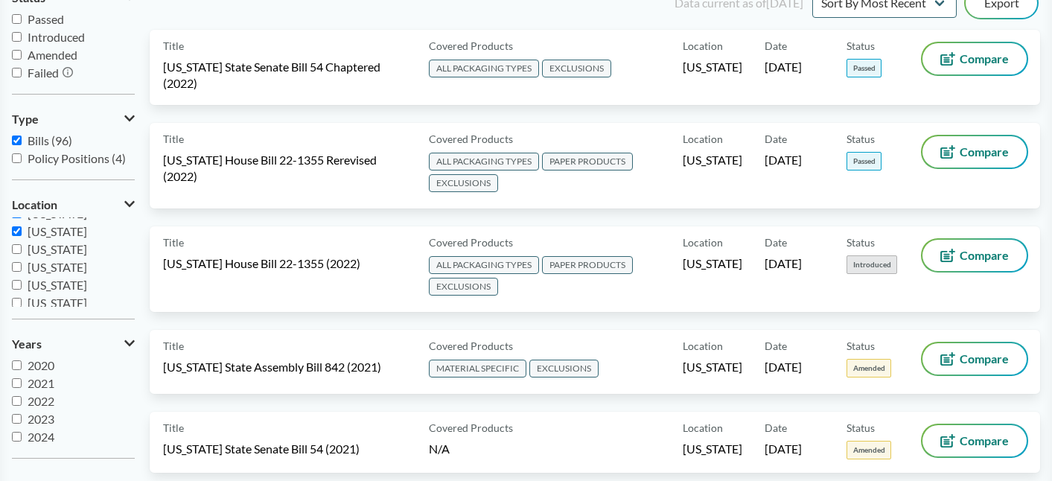
scroll to position [300, 0]
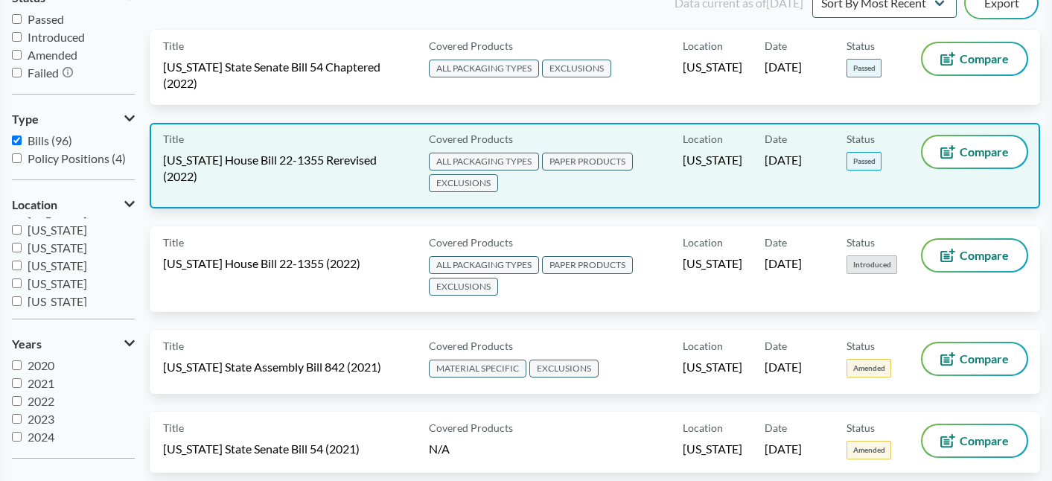
click at [351, 188] on div "Title [US_STATE] House Bill 22-1355 Rerevised (2022)" at bounding box center [293, 165] width 260 height 59
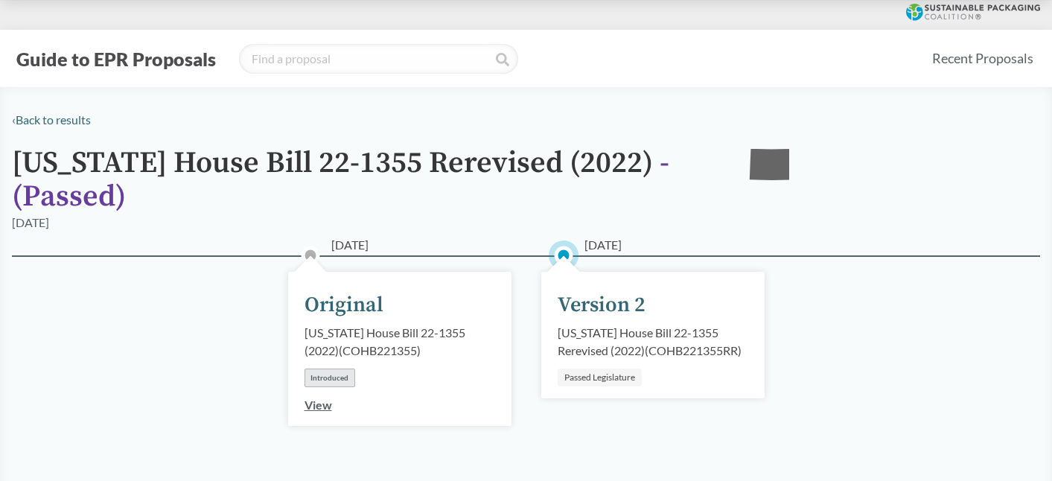
click at [322, 410] on link "View" at bounding box center [318, 404] width 28 height 14
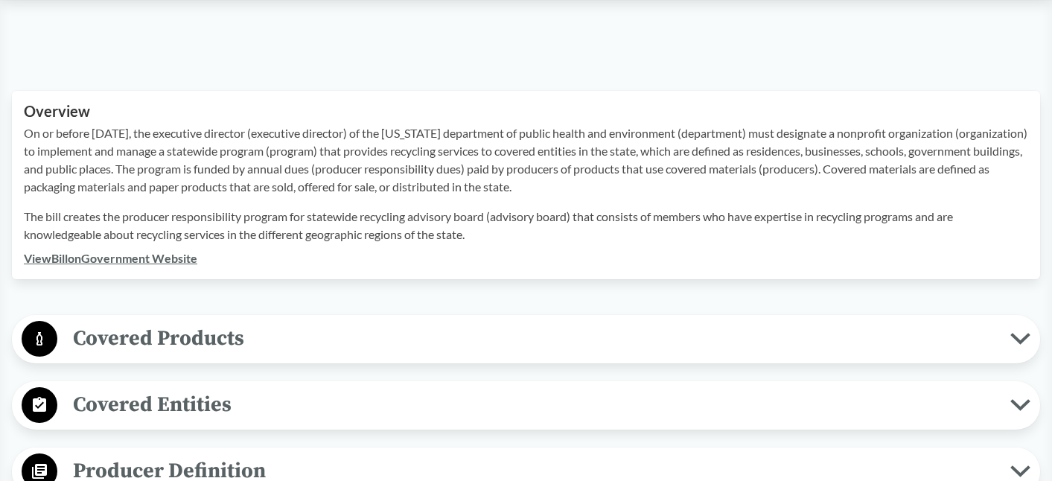
scroll to position [438, 0]
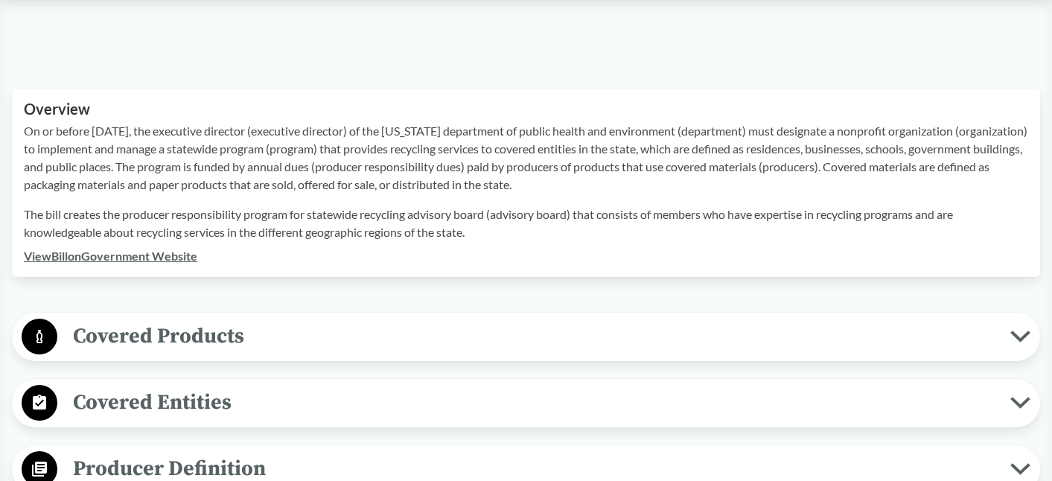
click at [371, 340] on span "Covered Products" at bounding box center [533, 335] width 953 height 33
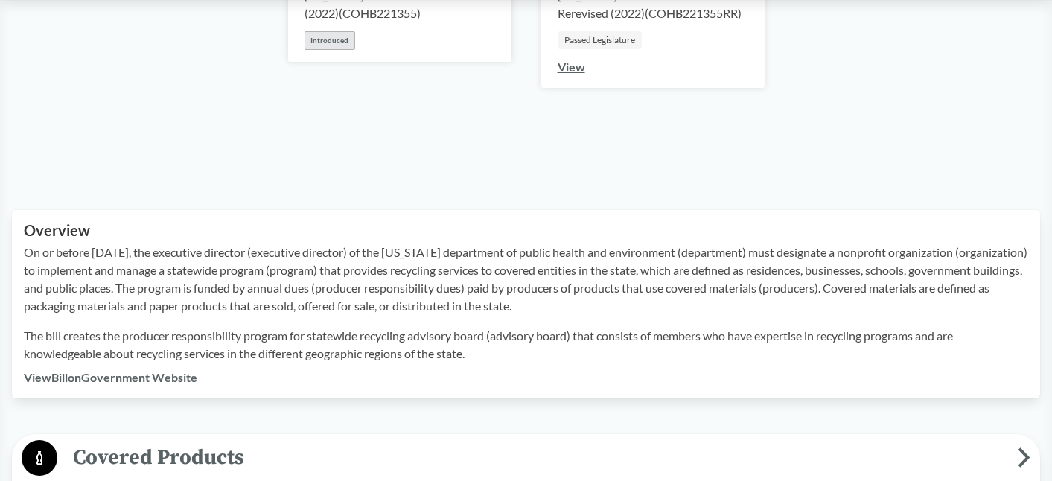
scroll to position [204, 0]
